Goal: Task Accomplishment & Management: Manage account settings

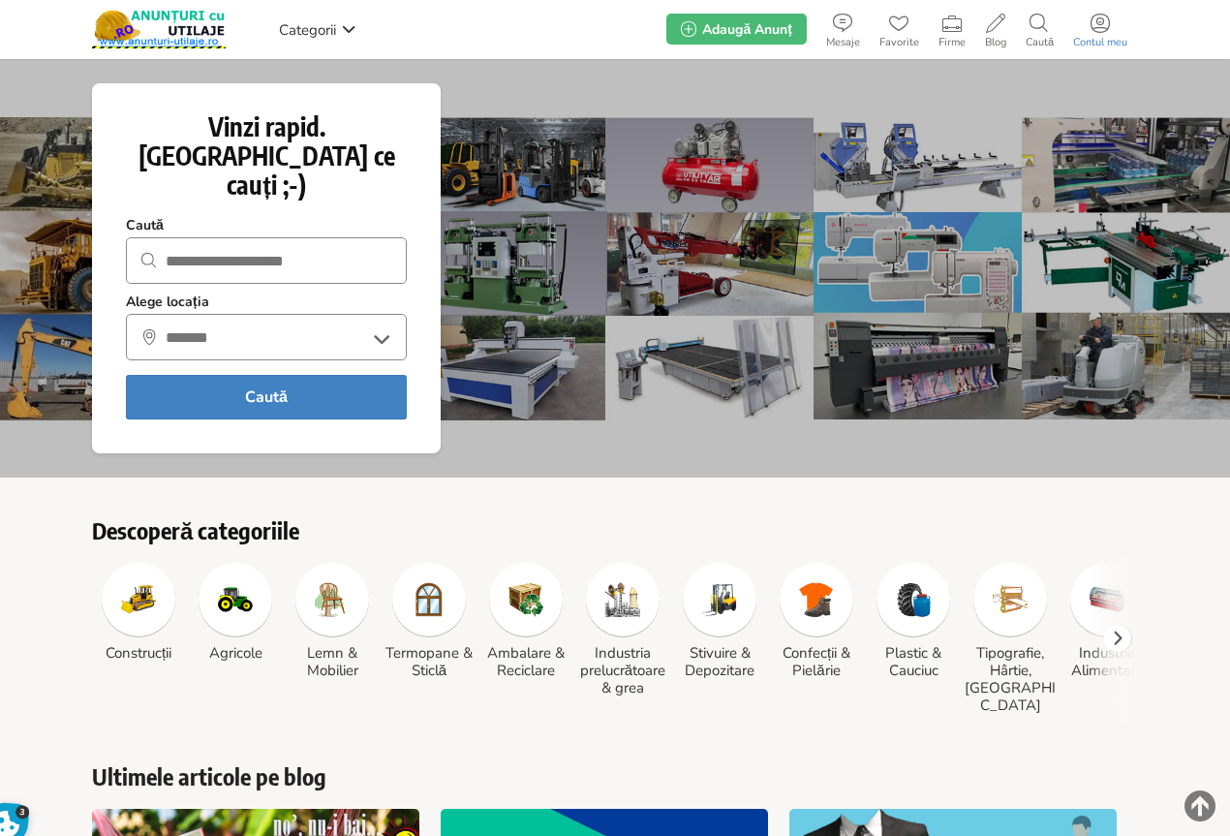
click at [1099, 33] on link "Contul meu" at bounding box center [1100, 29] width 74 height 39
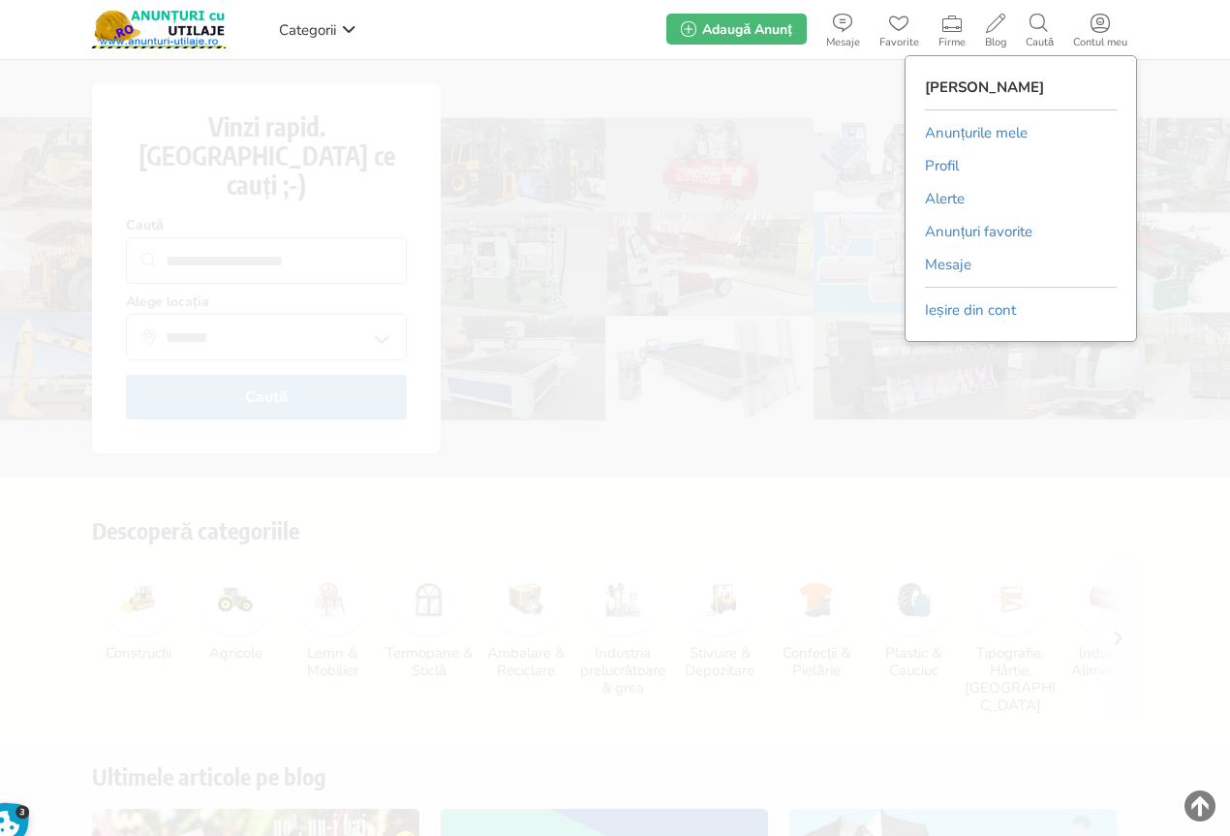
click at [945, 135] on link "Anunțurile mele" at bounding box center [976, 132] width 103 height 29
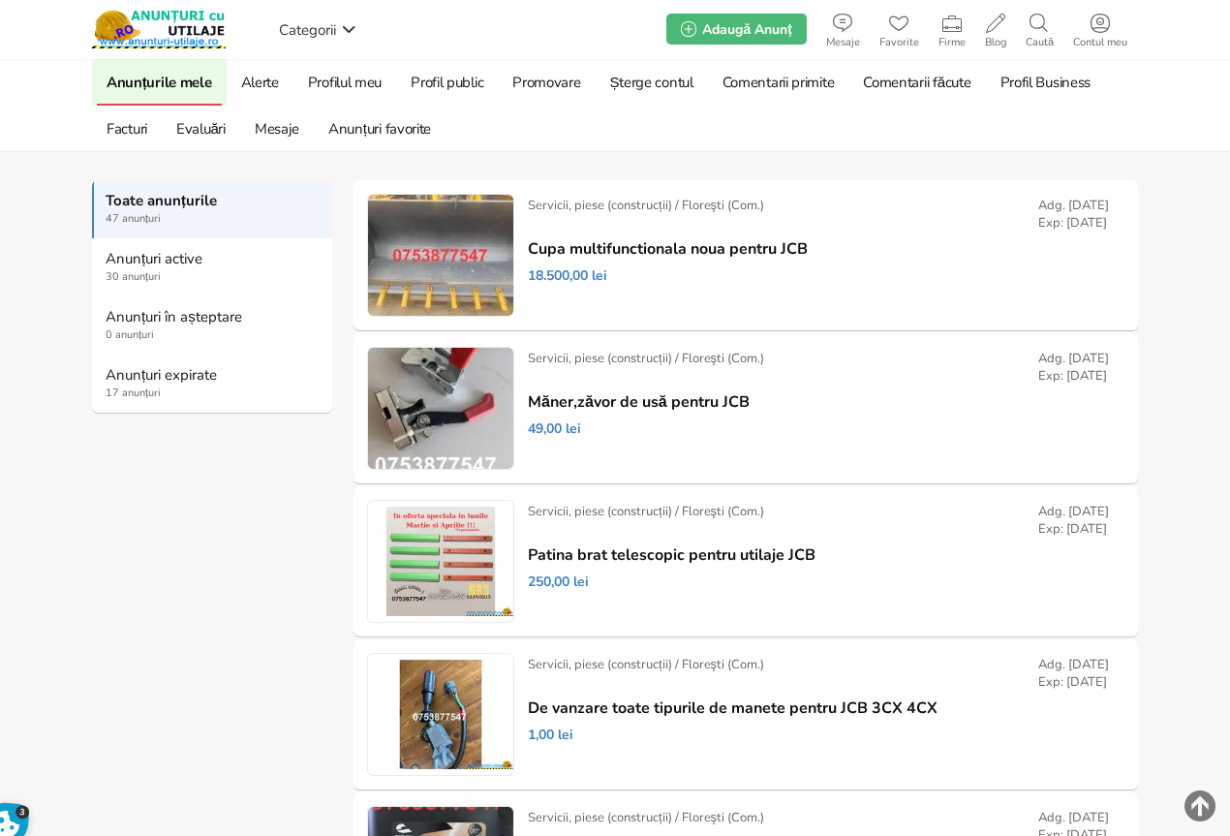
click at [137, 376] on strong "Anunțuri expirate" at bounding box center [213, 374] width 215 height 17
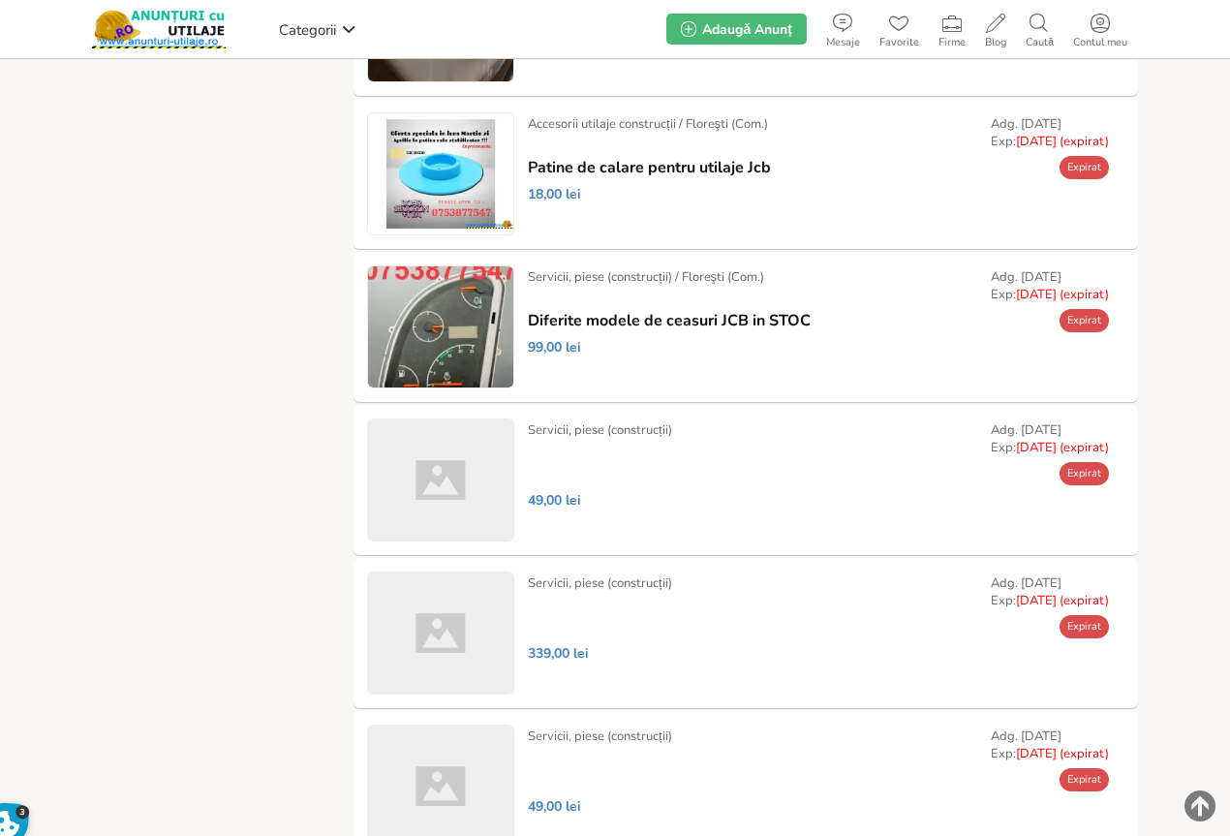
scroll to position [1732, 0]
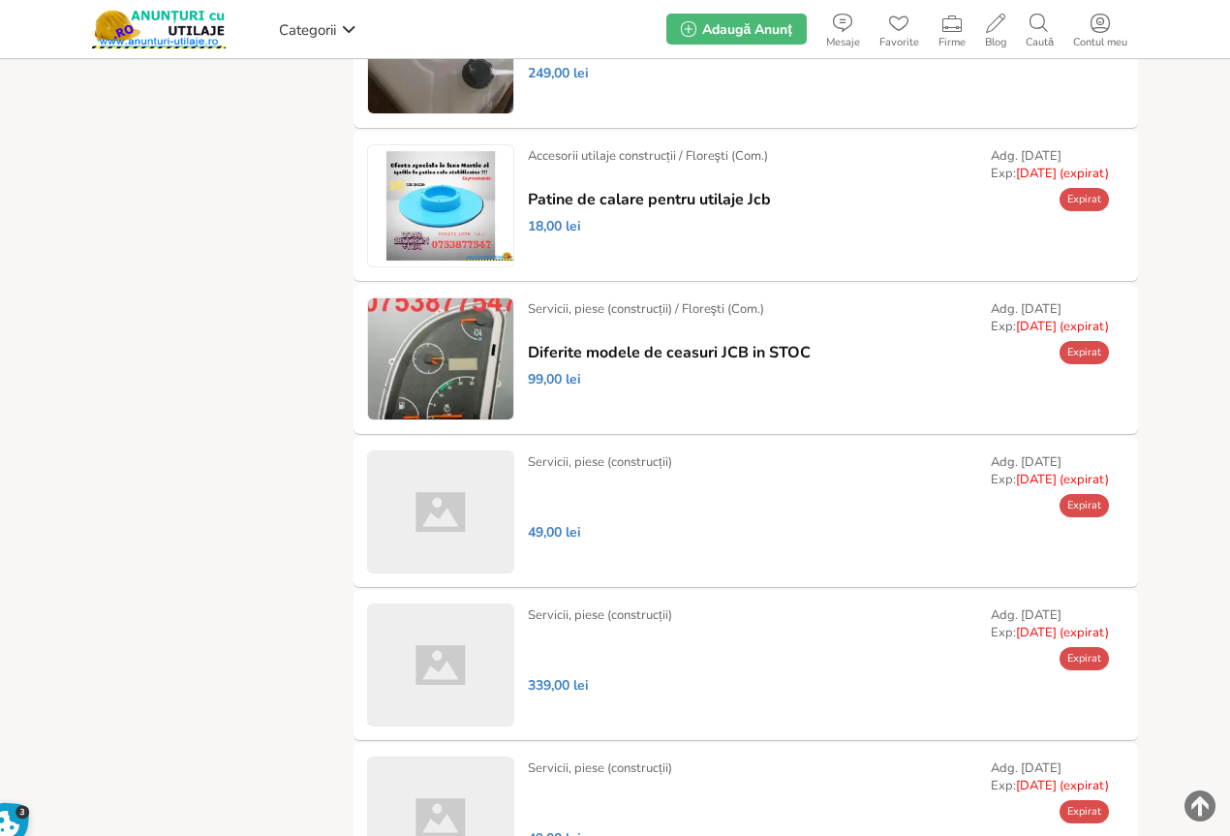
click at [0, 0] on link "Prelungește" at bounding box center [0, 0] width 0 height 0
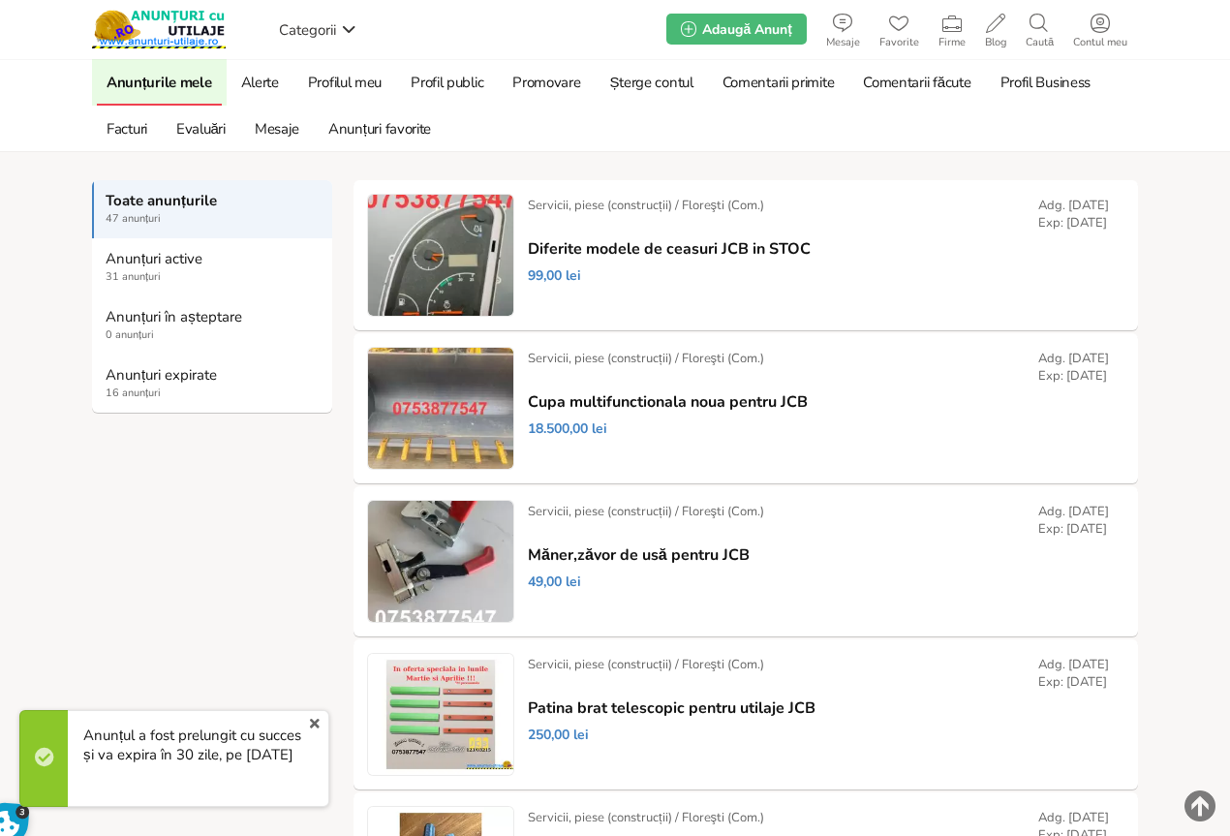
click at [133, 384] on link "Anunțuri expirate 16 anunțuri" at bounding box center [212, 383] width 240 height 58
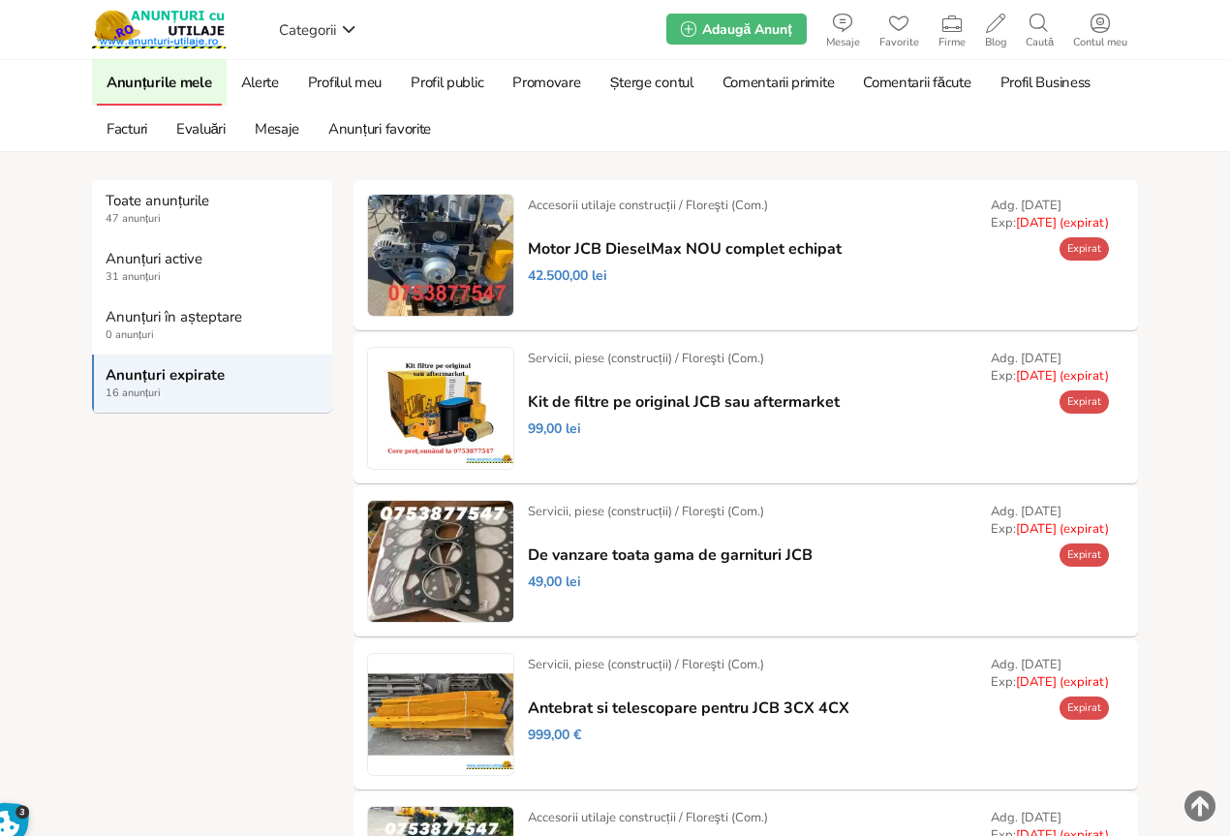
click at [0, 0] on link "Prelungește" at bounding box center [0, 0] width 0 height 0
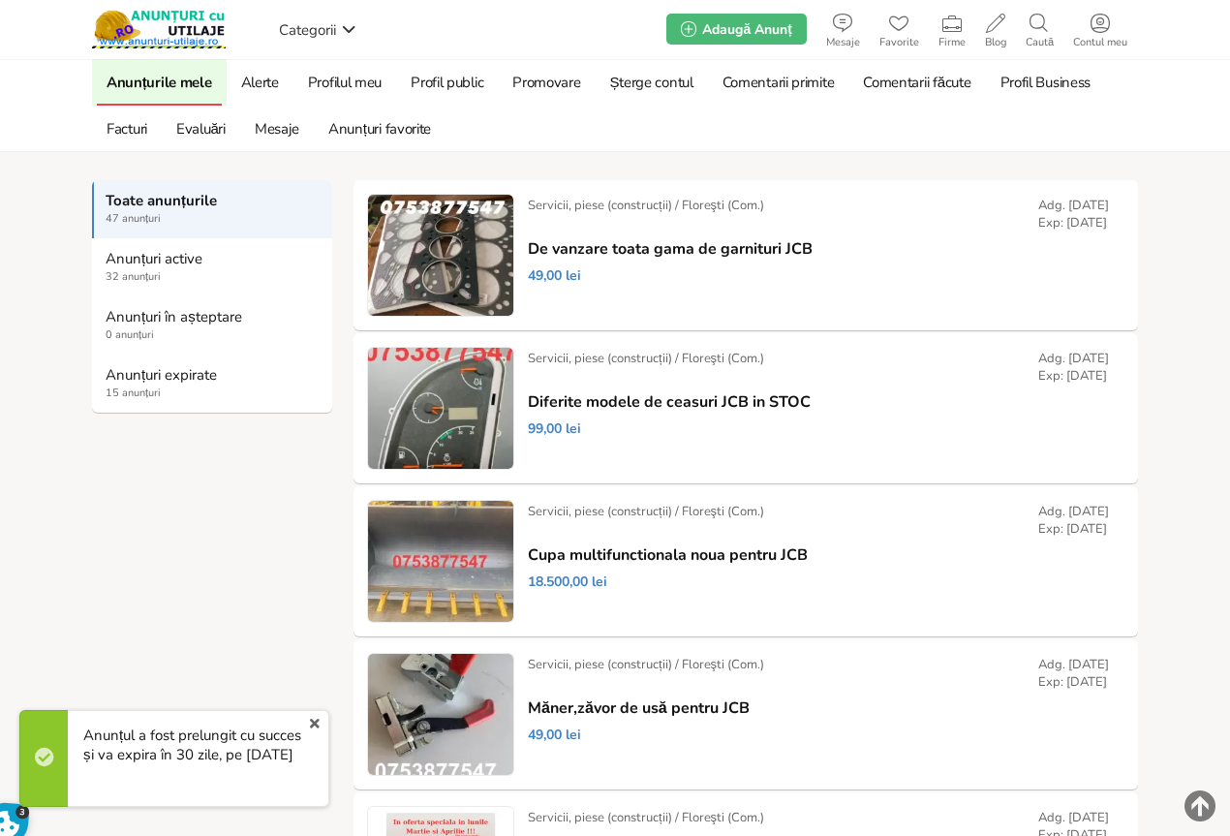
click at [128, 375] on strong "Anunțuri expirate" at bounding box center [213, 374] width 215 height 17
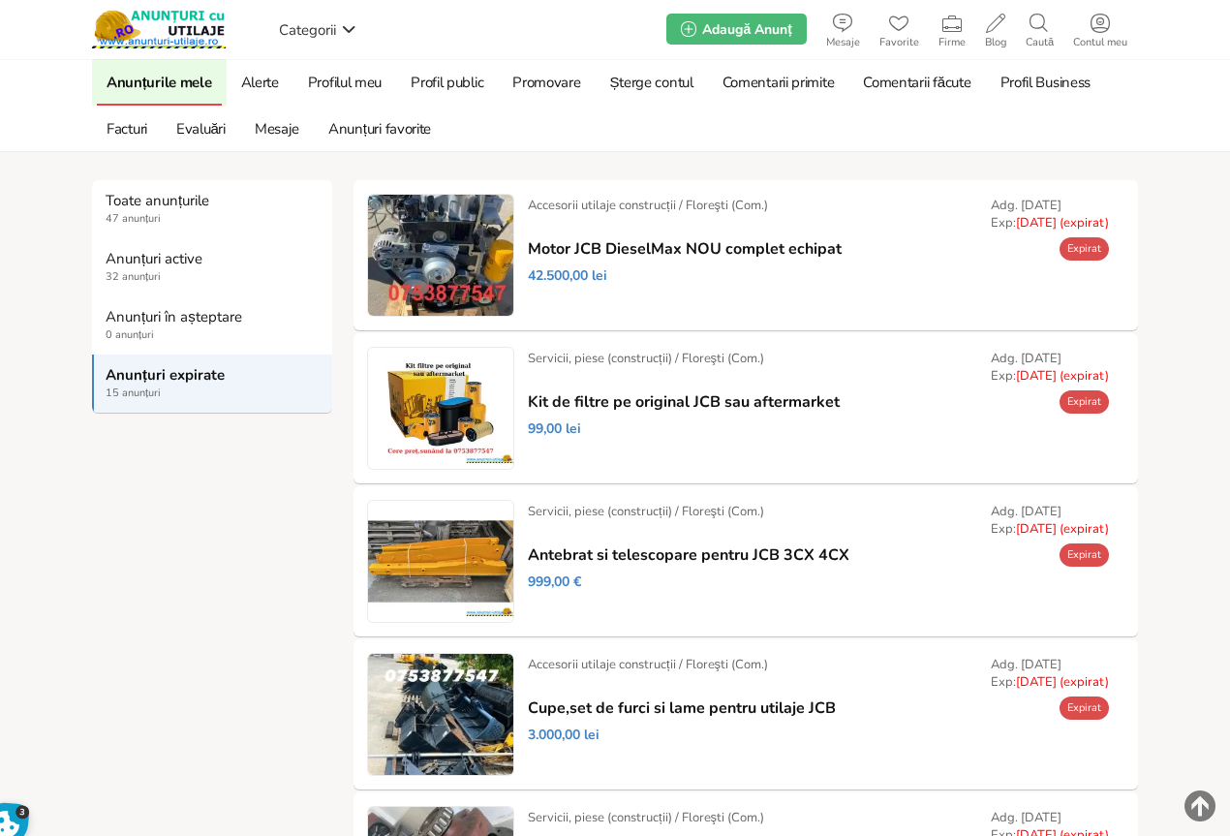
click at [0, 0] on link "Prelungește" at bounding box center [0, 0] width 0 height 0
